Goal: Task Accomplishment & Management: Use online tool/utility

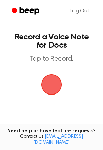
click at [46, 75] on span "button" at bounding box center [51, 84] width 19 height 19
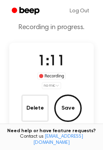
scroll to position [24, 0]
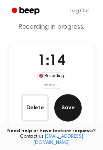
click at [67, 107] on button "Save" at bounding box center [67, 107] width 27 height 27
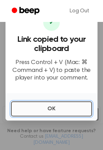
click at [60, 108] on button "OK" at bounding box center [51, 109] width 81 height 15
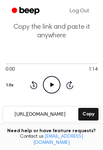
click at [49, 85] on icon "Play Audio" at bounding box center [51, 84] width 17 height 17
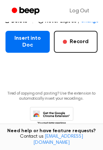
scroll to position [139, 0]
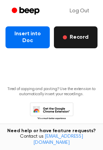
click at [75, 31] on button "Record" at bounding box center [76, 37] width 44 height 22
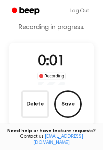
scroll to position [22, 0]
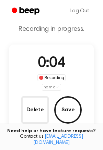
click at [57, 88] on html "Log Out Record a Beep Recording in progress. 0:04 Recording no mic Delete Save …" at bounding box center [51, 112] width 103 height 268
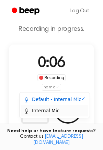
click at [51, 111] on div "Internal Mic" at bounding box center [42, 110] width 36 height 7
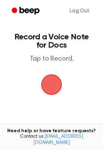
click at [53, 80] on span "button" at bounding box center [51, 84] width 19 height 19
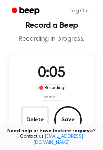
scroll to position [12, 0]
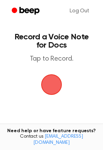
click at [54, 94] on span "button" at bounding box center [51, 85] width 30 height 30
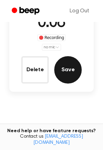
click at [64, 76] on button "Save" at bounding box center [67, 69] width 27 height 27
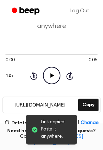
scroll to position [32, 0]
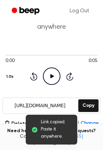
click at [52, 75] on icon at bounding box center [52, 76] width 4 height 4
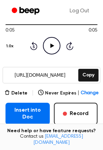
scroll to position [77, 0]
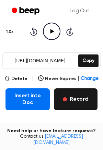
click at [74, 102] on button "Record" at bounding box center [76, 99] width 44 height 22
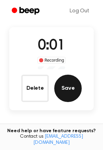
click at [62, 88] on button "Save" at bounding box center [67, 88] width 27 height 27
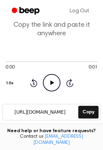
scroll to position [25, 0]
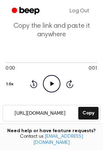
click at [19, 128] on button "Delete" at bounding box center [15, 131] width 23 height 7
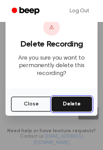
click at [71, 101] on button "Delete" at bounding box center [71, 104] width 40 height 15
